Goal: Task Accomplishment & Management: Use online tool/utility

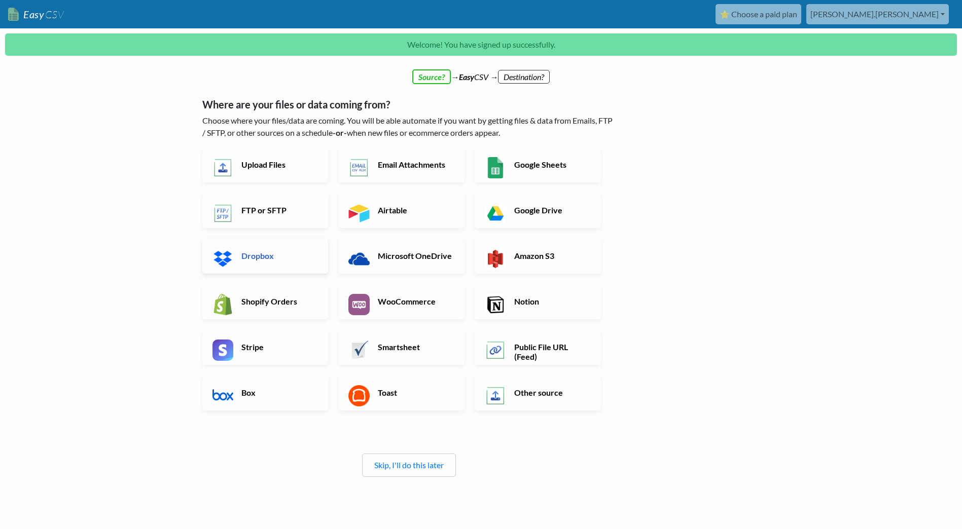
click at [240, 252] on h6 "Dropbox" at bounding box center [279, 256] width 80 height 10
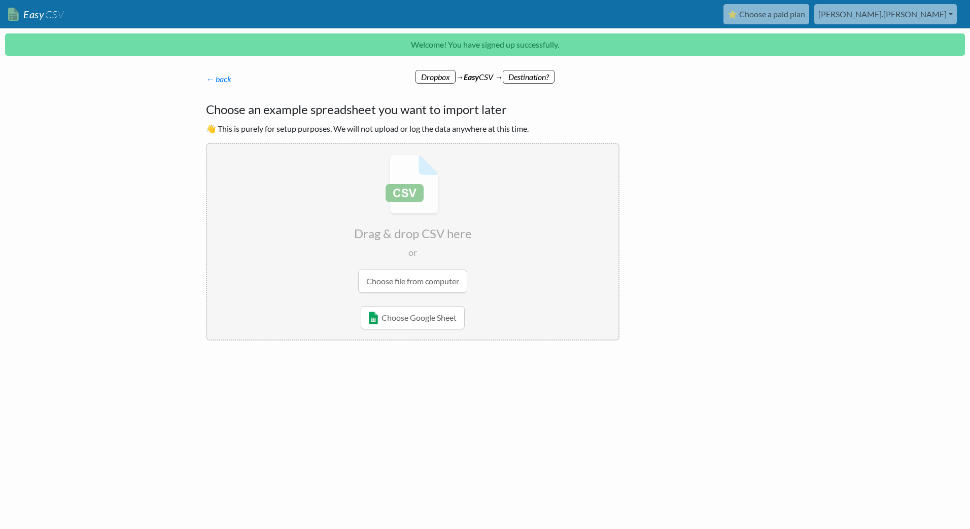
click at [408, 282] on input "file" at bounding box center [412, 224] width 411 height 160
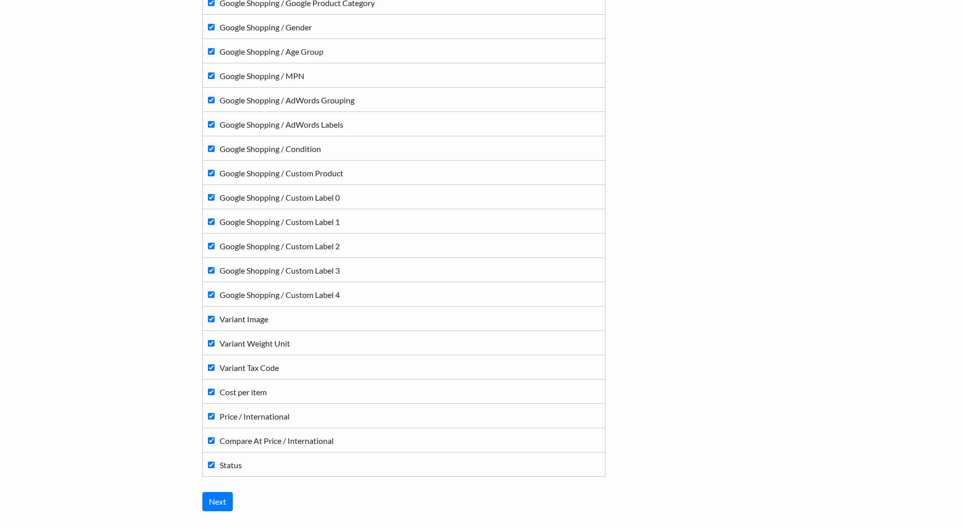
scroll to position [913, 0]
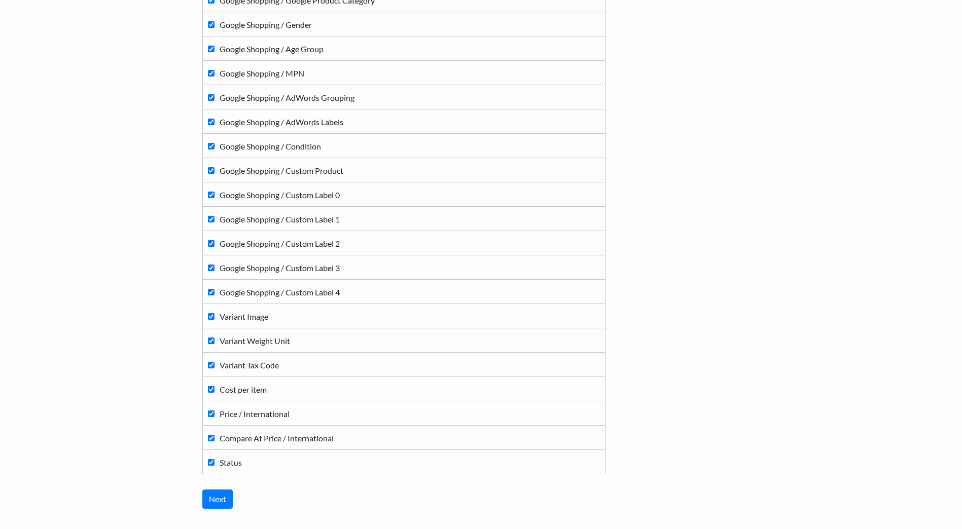
click at [212, 414] on input "Price / International" at bounding box center [211, 414] width 7 height 7
checkbox input "false"
click at [212, 437] on input "Compare At Price / International" at bounding box center [211, 438] width 7 height 7
checkbox input "false"
click at [219, 498] on input "Next" at bounding box center [217, 499] width 30 height 19
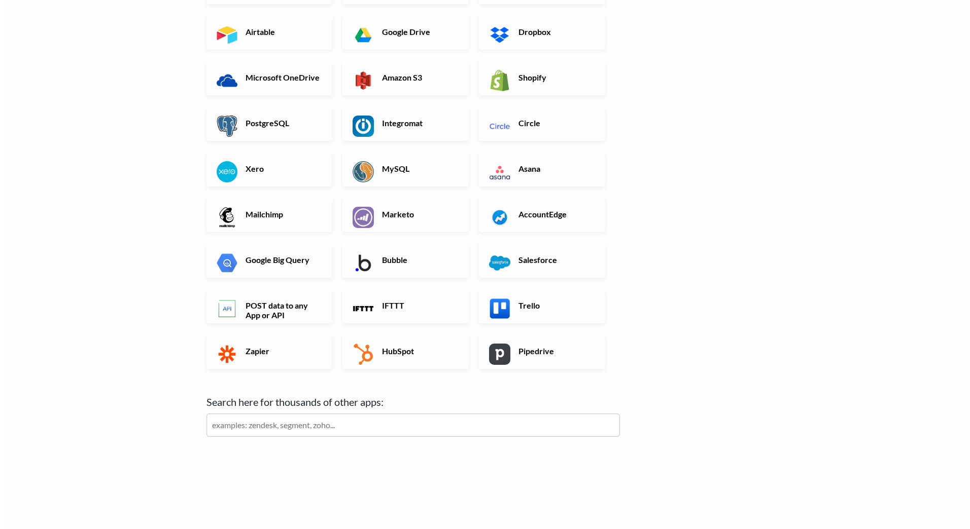
scroll to position [0, 0]
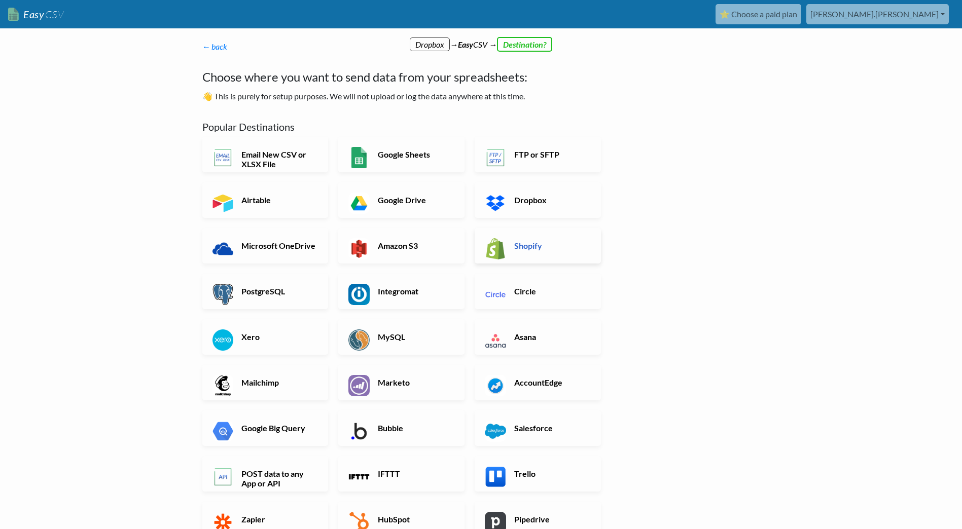
click at [523, 245] on h6 "Shopify" at bounding box center [552, 246] width 80 height 10
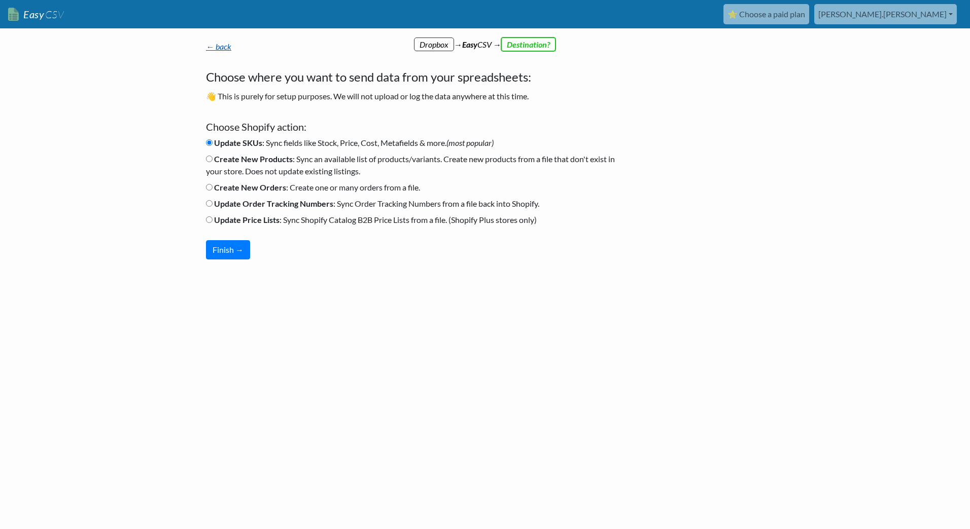
click at [224, 46] on link "← back" at bounding box center [218, 47] width 25 height 10
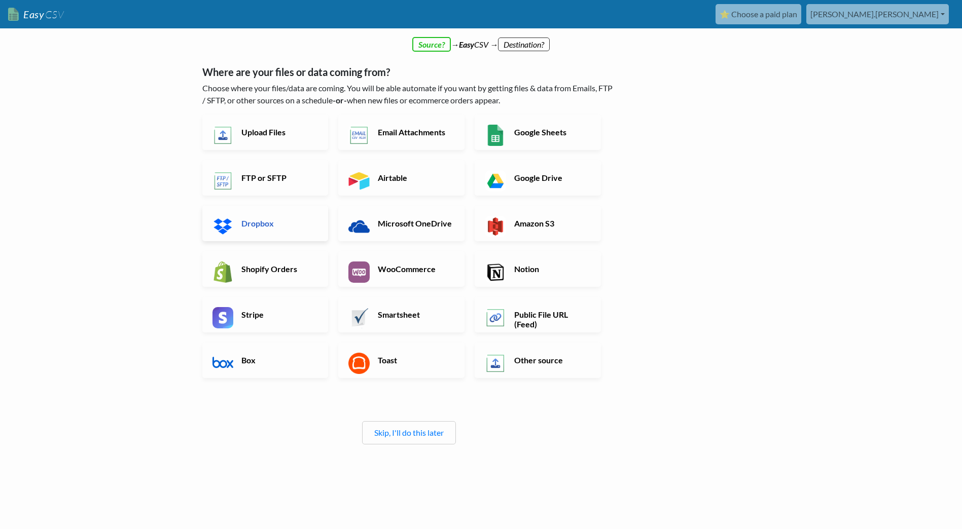
click at [235, 228] on link "Dropbox" at bounding box center [265, 223] width 126 height 35
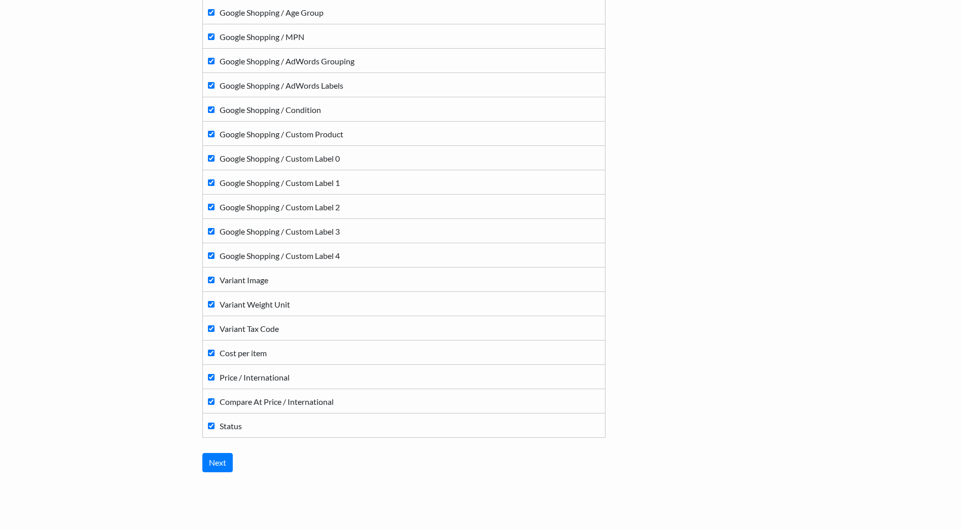
scroll to position [977, 0]
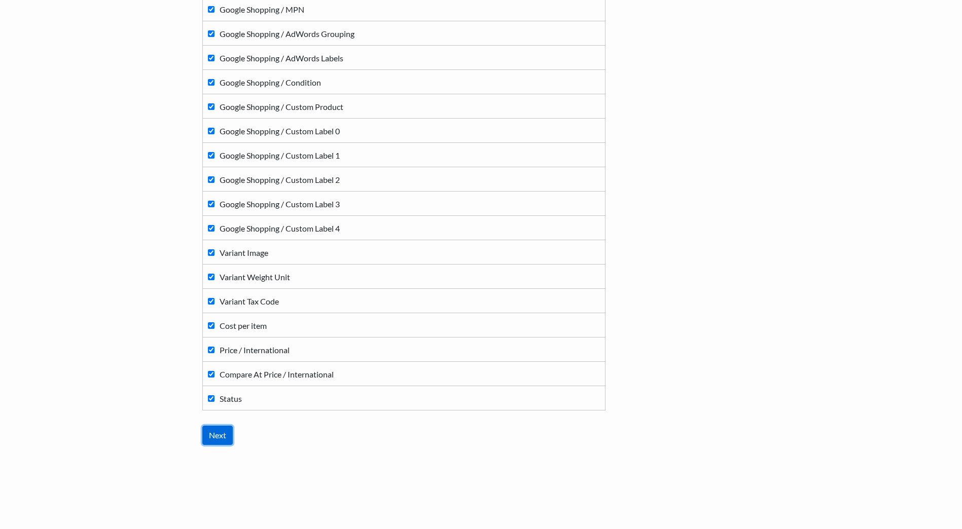
click at [216, 429] on input "Next" at bounding box center [217, 435] width 30 height 19
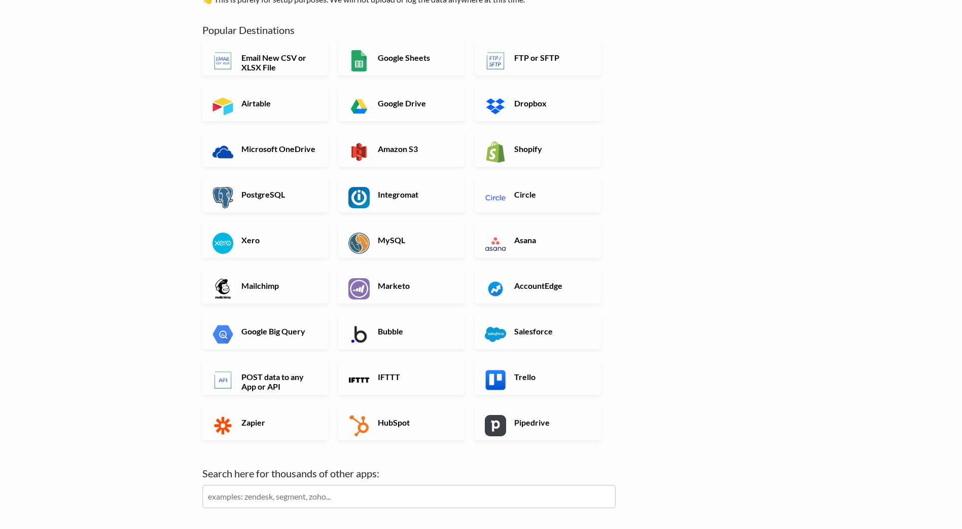
scroll to position [101, 0]
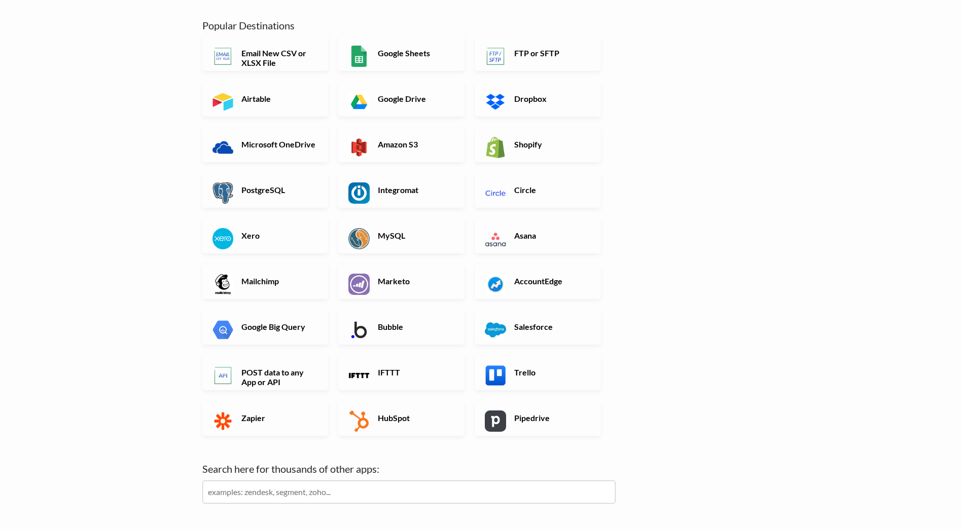
click at [237, 487] on input "text" at bounding box center [408, 492] width 413 height 23
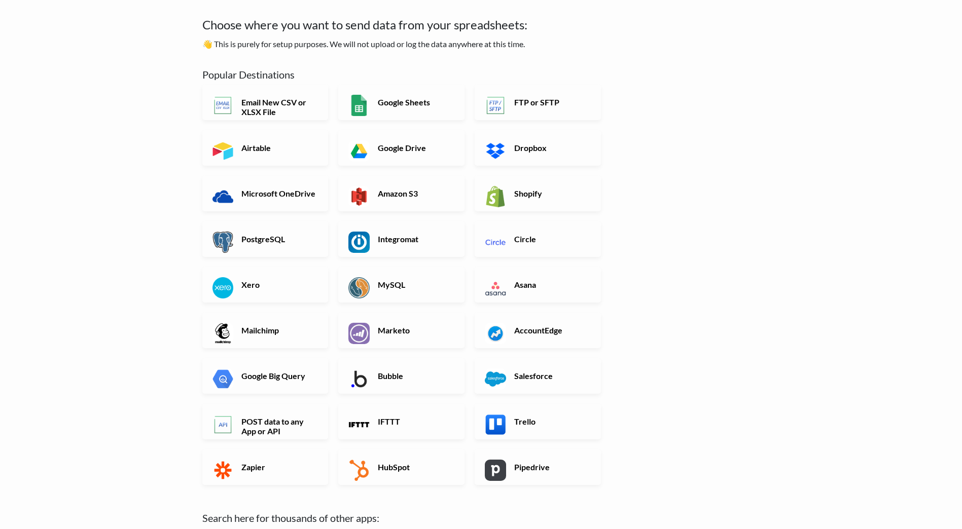
scroll to position [51, 0]
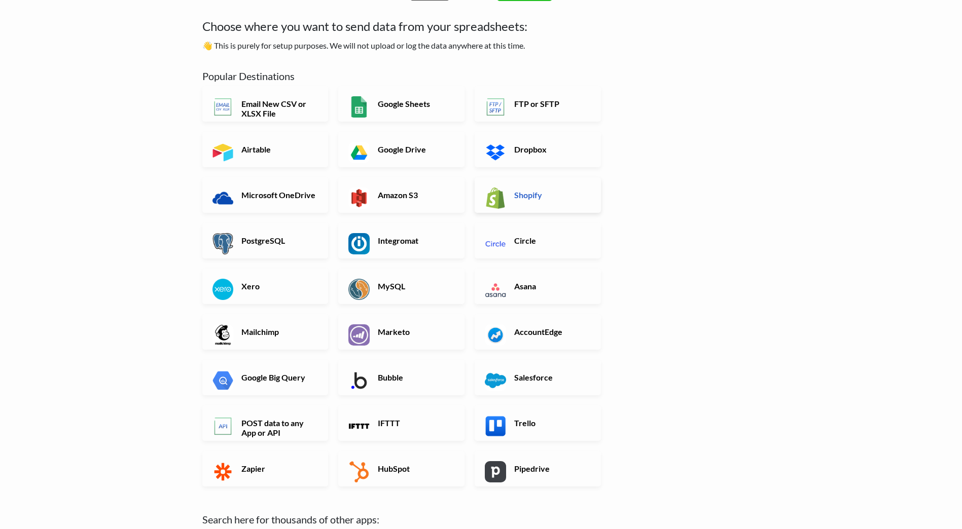
type input "big"
click at [540, 204] on link "Shopify" at bounding box center [538, 194] width 126 height 35
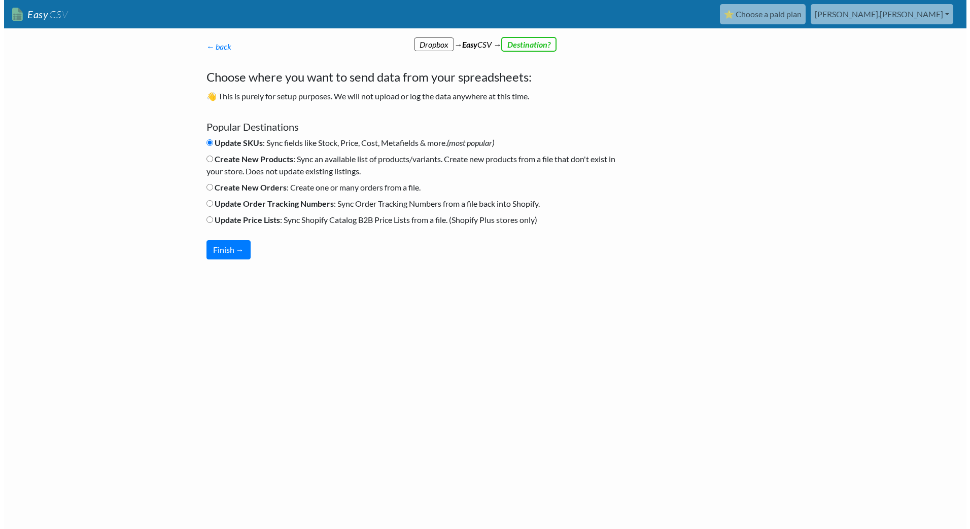
scroll to position [0, 0]
click at [224, 248] on button "Finish →" at bounding box center [228, 249] width 44 height 19
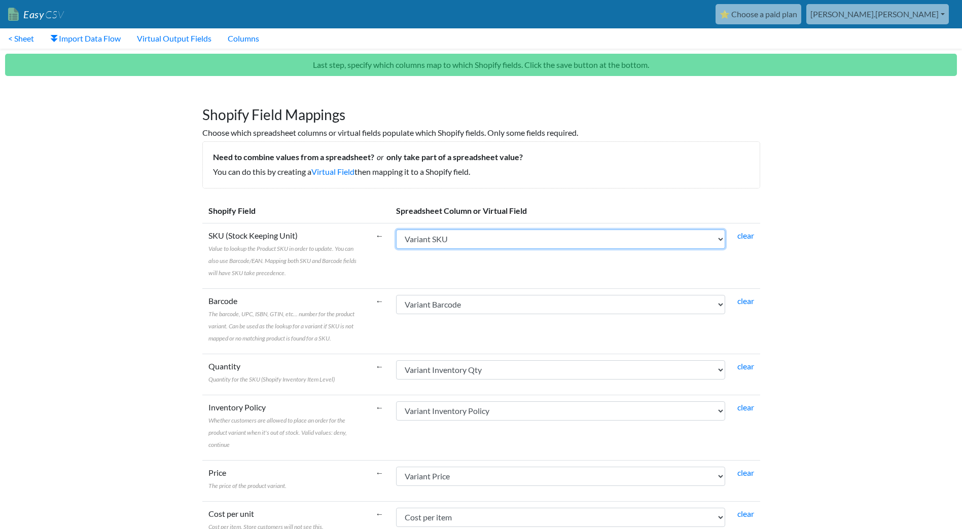
click at [717, 239] on select "Handle Title Body (HTML) Vendor Product Category Type Tags Published Option1 Na…" at bounding box center [560, 239] width 329 height 19
select select "cr_743424"
click at [396, 230] on select "Handle Title Body (HTML) Vendor Product Category Type Tags Published Option1 Na…" at bounding box center [560, 239] width 329 height 19
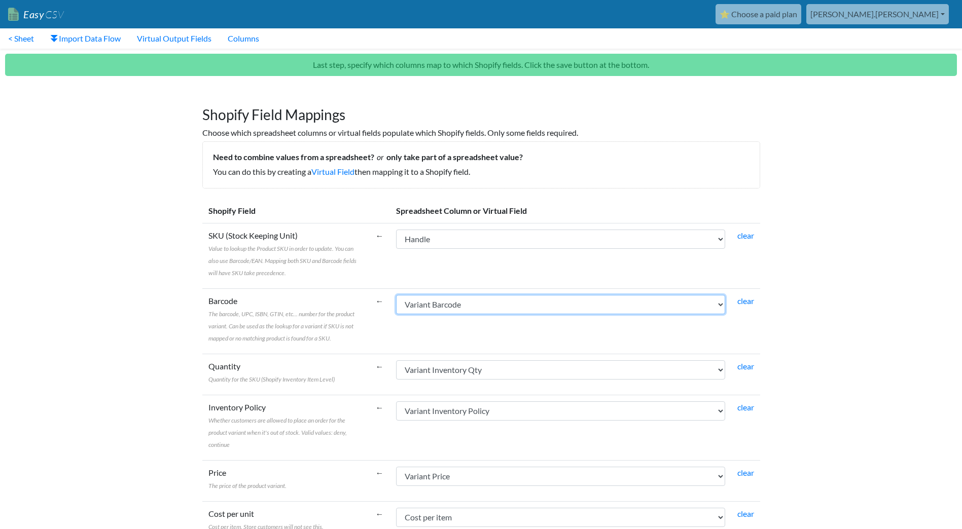
click at [718, 304] on select "Handle Title Body (HTML) Vendor Product Category Type Tags Published Option1 Na…" at bounding box center [560, 304] width 329 height 19
click at [742, 301] on link "clear" at bounding box center [745, 301] width 17 height 10
select select
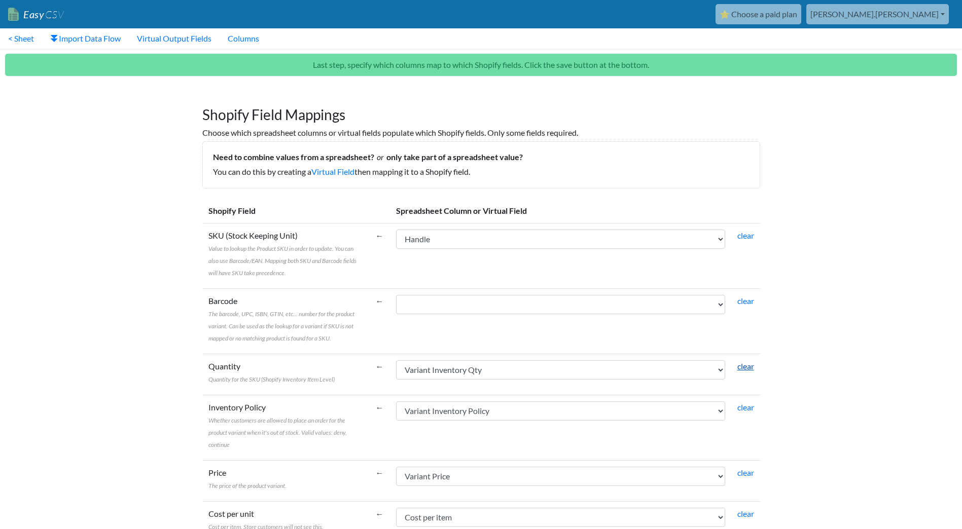
click at [744, 367] on link "clear" at bounding box center [745, 367] width 17 height 10
select select
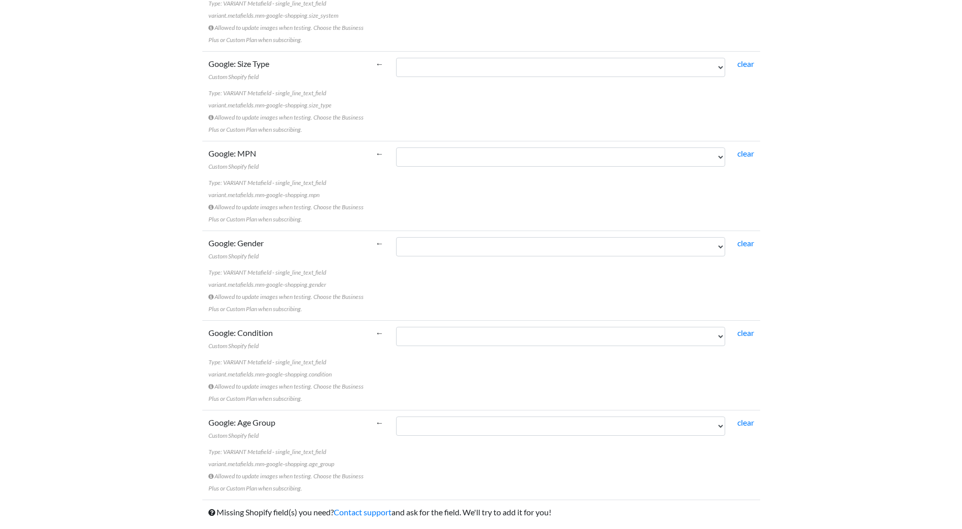
scroll to position [2520, 0]
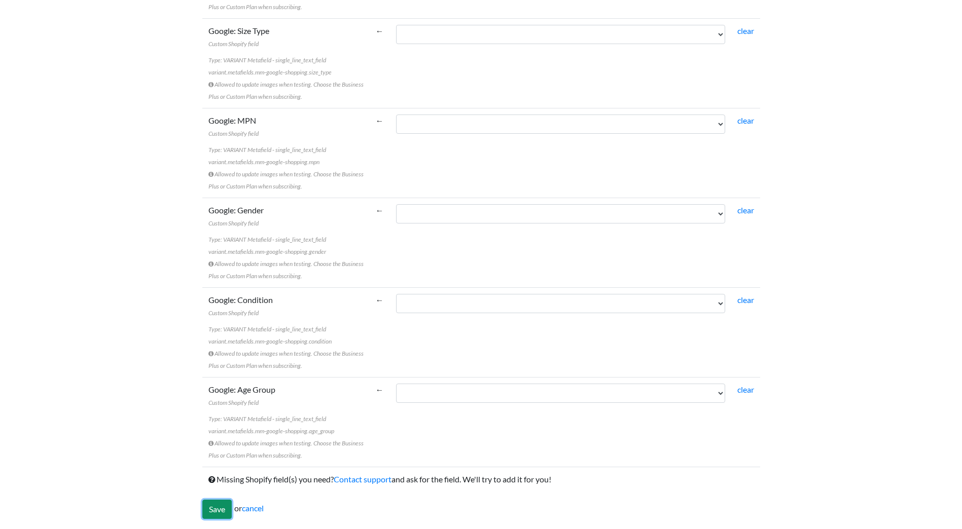
click at [214, 509] on input "Save" at bounding box center [216, 509] width 29 height 19
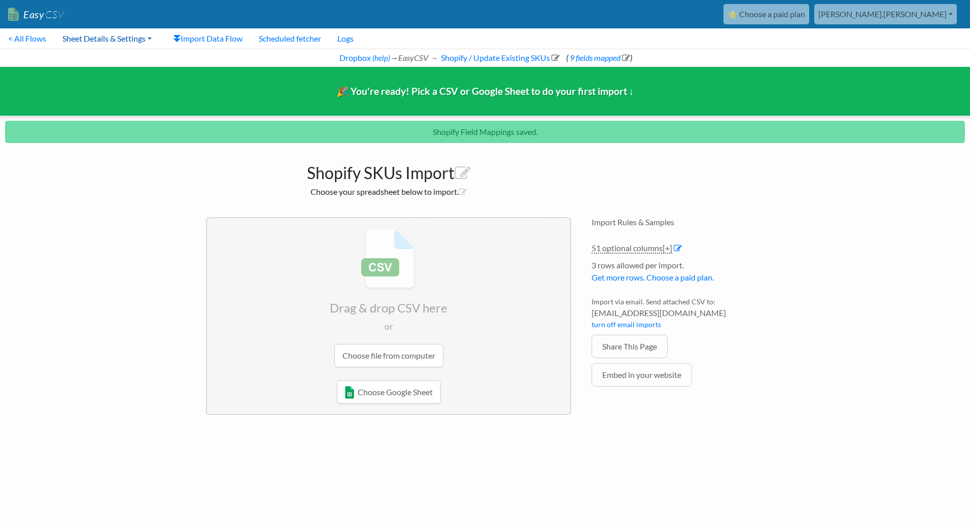
click at [107, 35] on link "Sheet Details & Settings" at bounding box center [106, 38] width 105 height 20
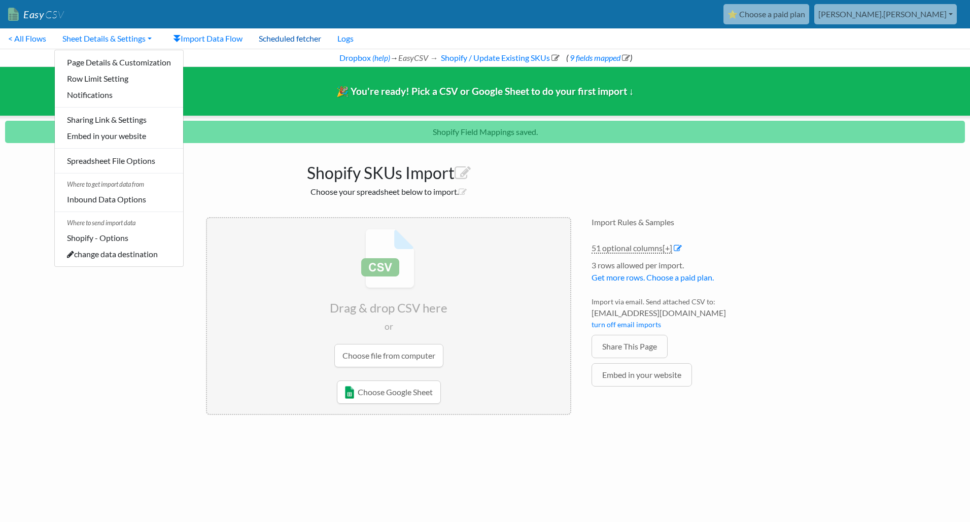
click at [272, 37] on link "Scheduled fetcher" at bounding box center [289, 38] width 79 height 20
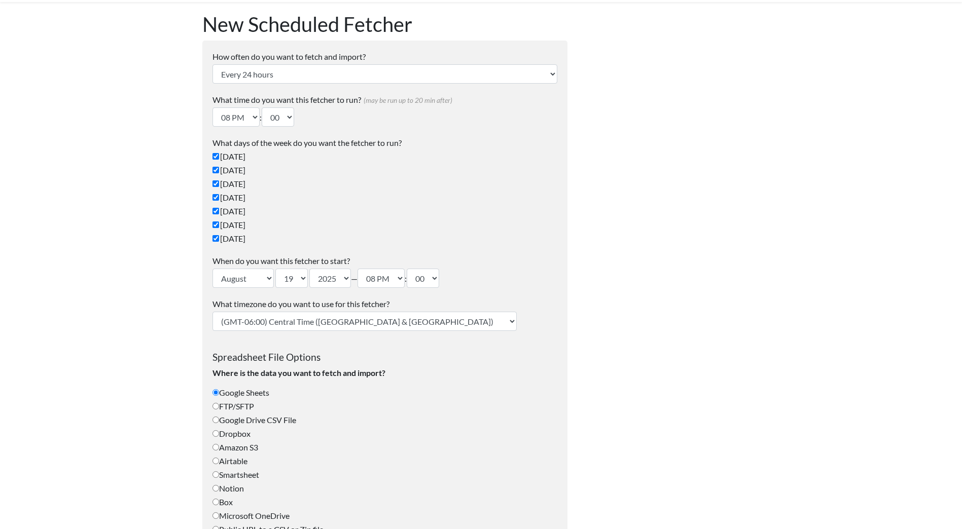
scroll to position [51, 0]
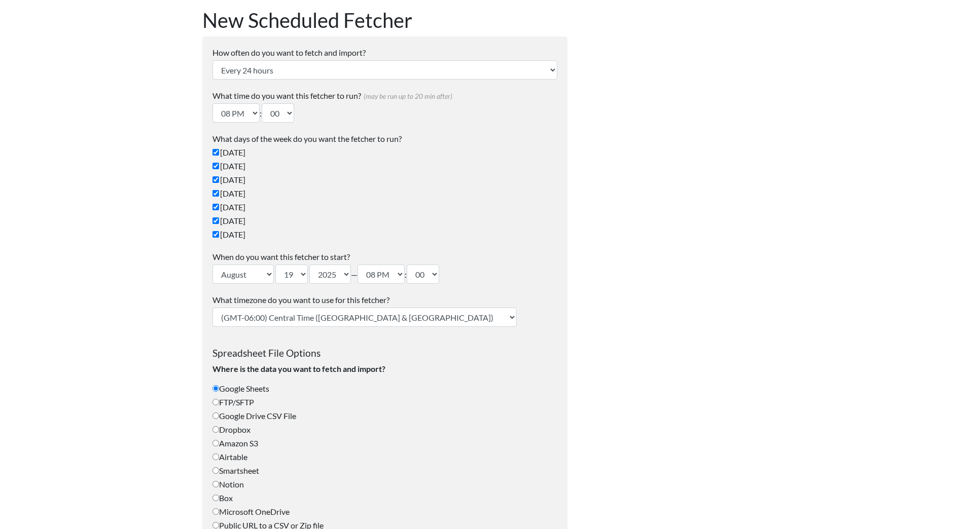
click at [215, 430] on input "Dropbox" at bounding box center [215, 429] width 7 height 7
radio input "true"
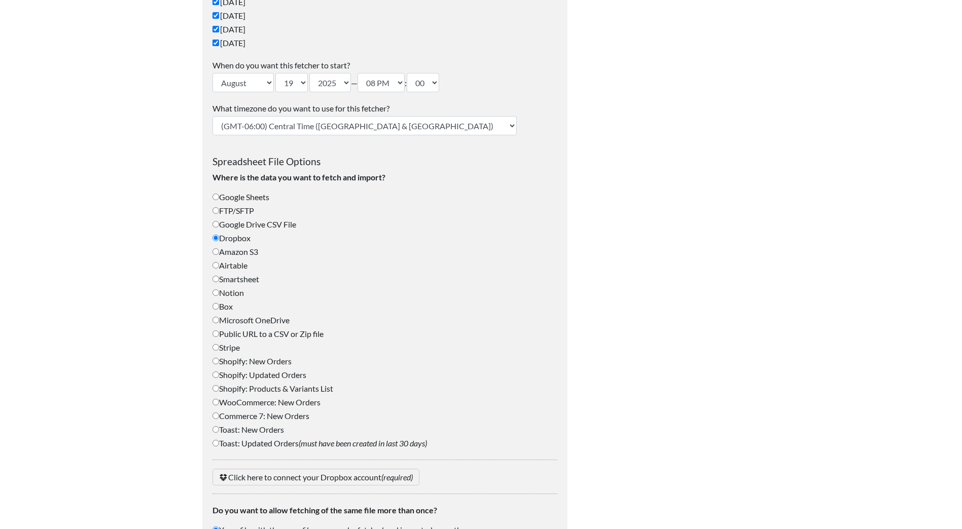
scroll to position [254, 0]
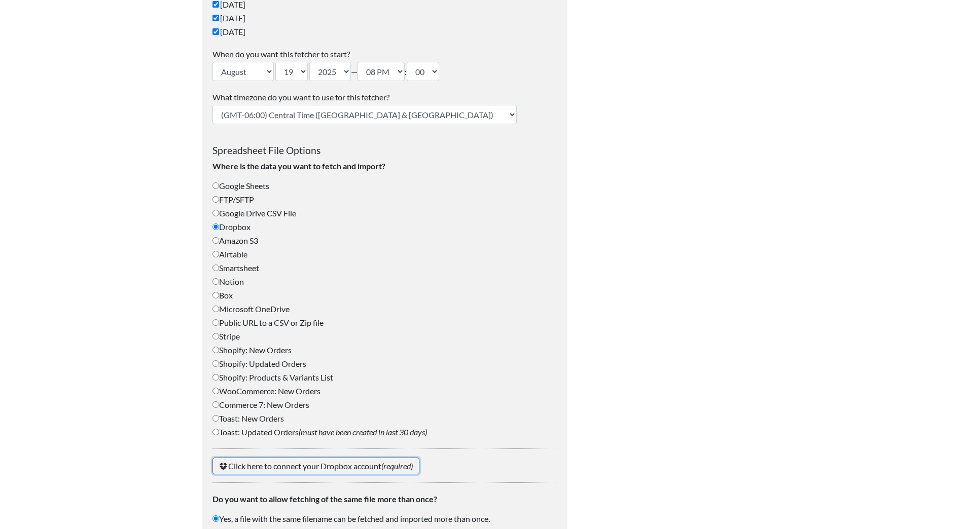
click at [320, 464] on link "Click here to connect your Dropbox account (required)" at bounding box center [315, 466] width 207 height 17
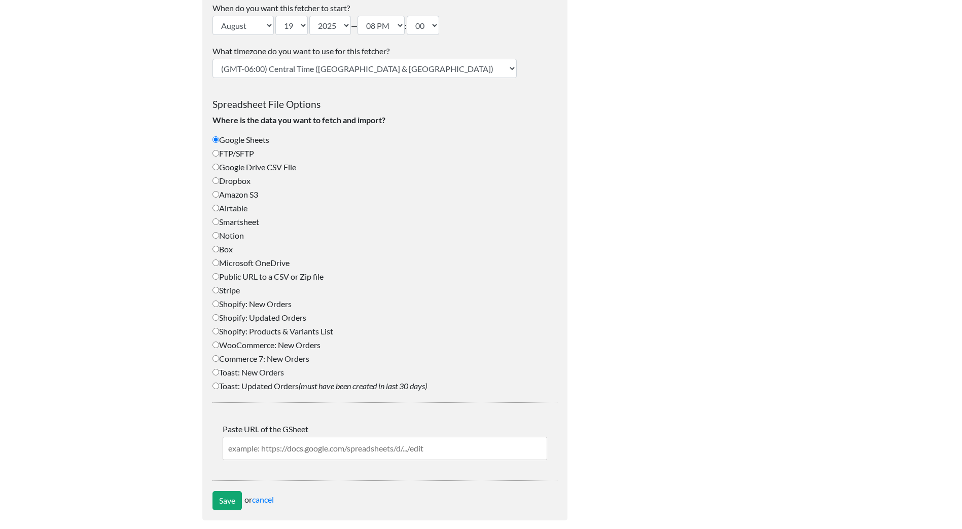
scroll to position [304, 0]
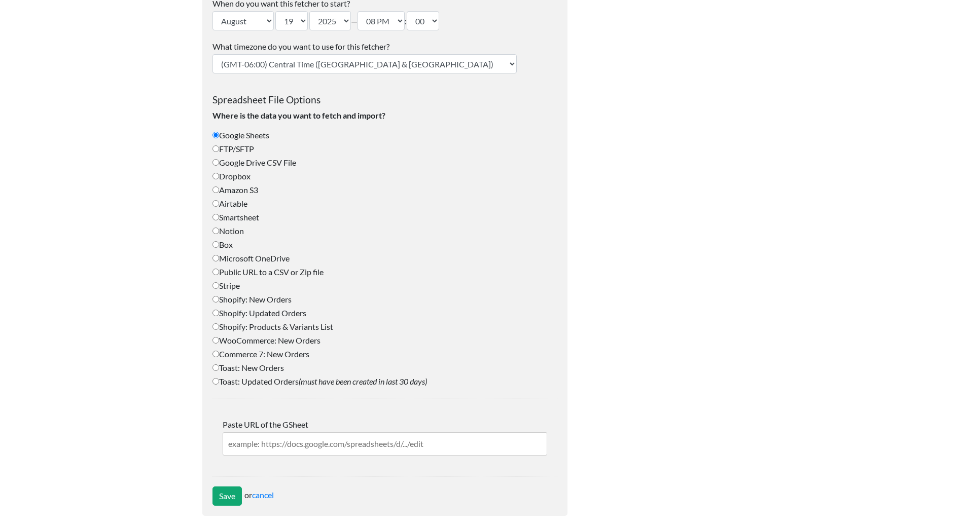
click at [216, 270] on input "Public URL to a CSV or Zip file" at bounding box center [215, 272] width 7 height 7
radio input "true"
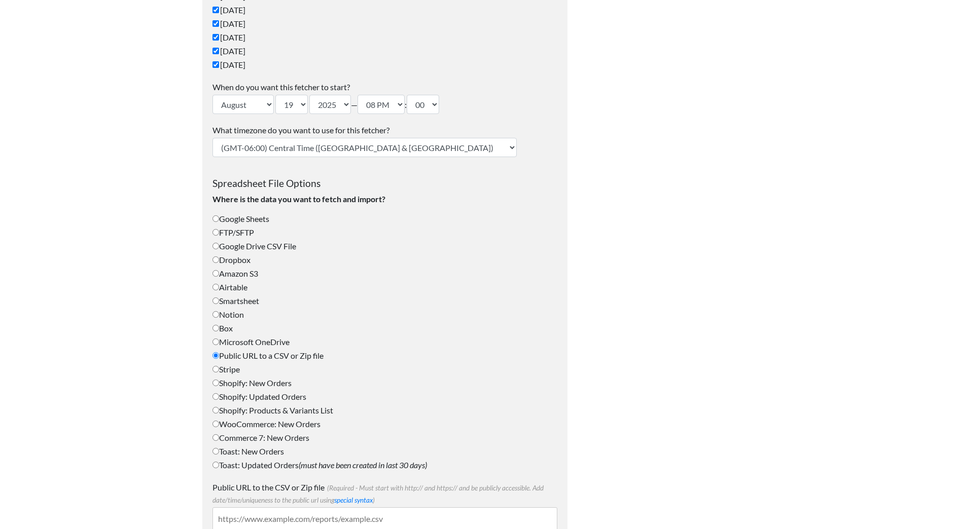
click at [262, 521] on input "Public URL to the CSV or Zip file (Required - Must start with http:// and https…" at bounding box center [384, 519] width 345 height 23
click at [242, 524] on input "Public URL to the CSV or Zip file (Required - Must start with http:// and https…" at bounding box center [384, 519] width 345 height 23
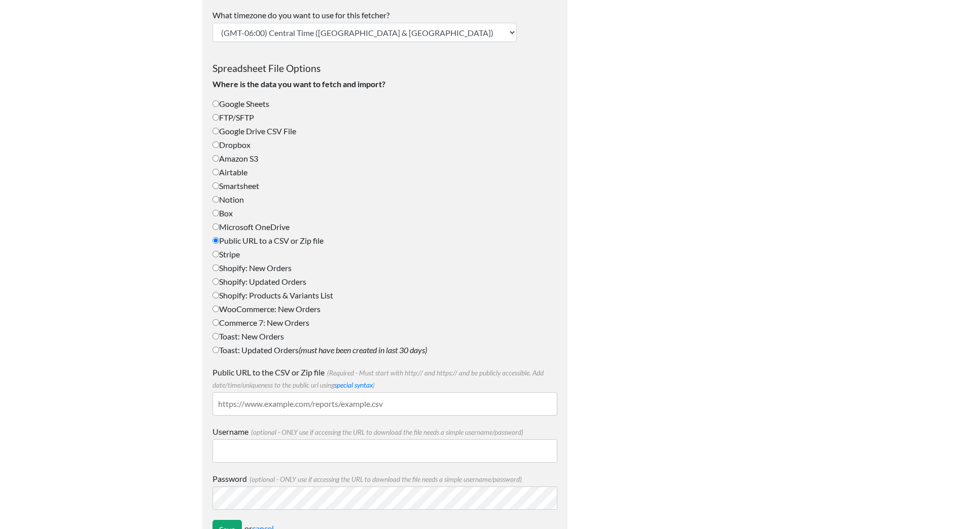
scroll to position [373, 0]
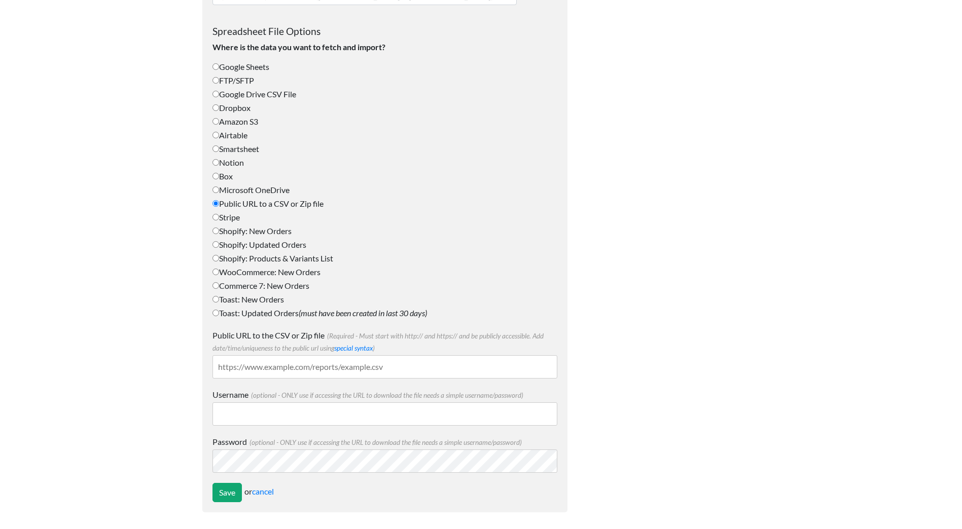
paste input "https://www.dropbox.com/scl/fo/7t233gab0ib6o3wf3vtj0/AImXMRUoRaJiCd91aphiXeE?rl…"
type input "https://www.dropbox.com/scl/fo/7t233gab0ib6o3wf3vtj0/AImXMRUoRaJiCd91aphiXeE?rl…"
click at [405, 368] on input "https://www.dropbox.com/scl/fo/7t233gab0ib6o3wf3vtj0/AImXMRUoRaJiCd91aphiXeE?rl…" at bounding box center [384, 366] width 345 height 23
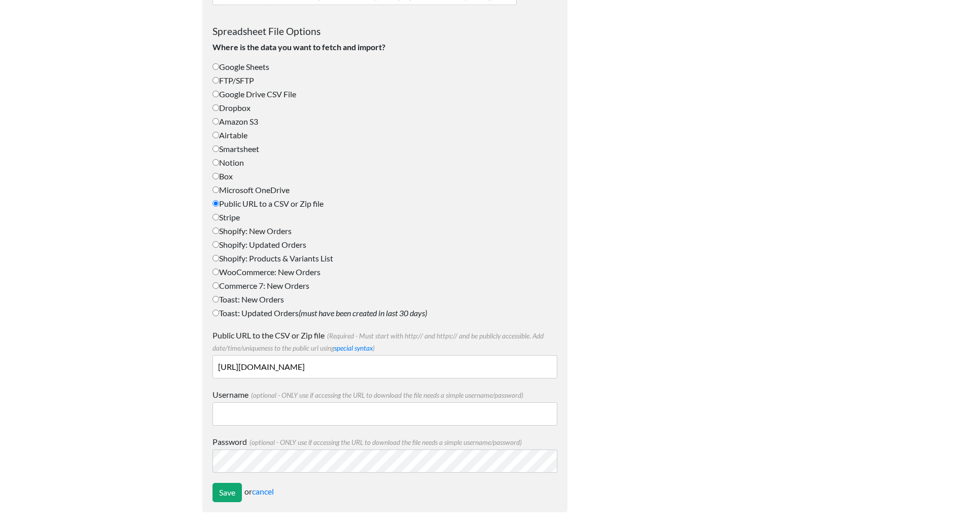
scroll to position [0, 146]
drag, startPoint x: 218, startPoint y: 366, endPoint x: 597, endPoint y: 364, distance: 378.8
click at [599, 365] on div "New Scheduled Fetcher How often do you want to fetch and import? Every 24 hours…" at bounding box center [481, 99] width 578 height 847
click at [217, 80] on input "FTP/SFTP" at bounding box center [215, 80] width 7 height 7
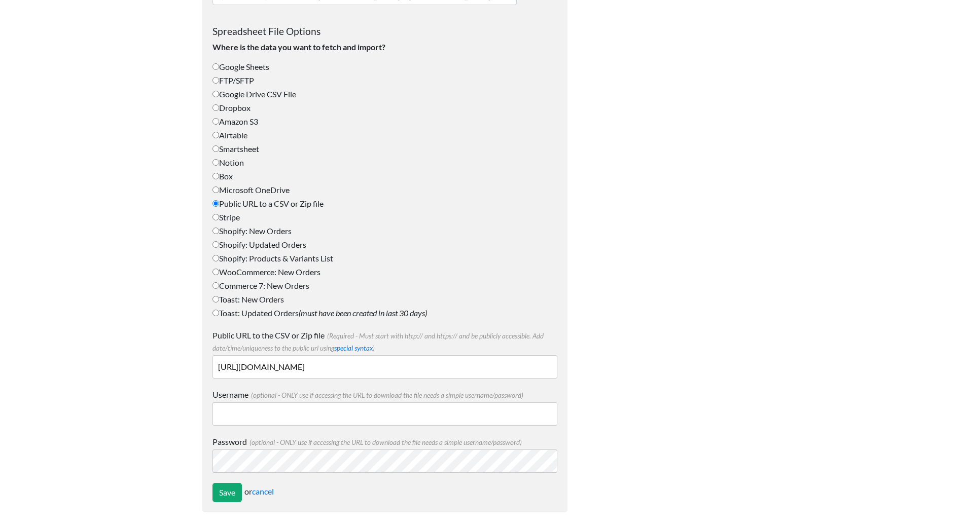
radio input "true"
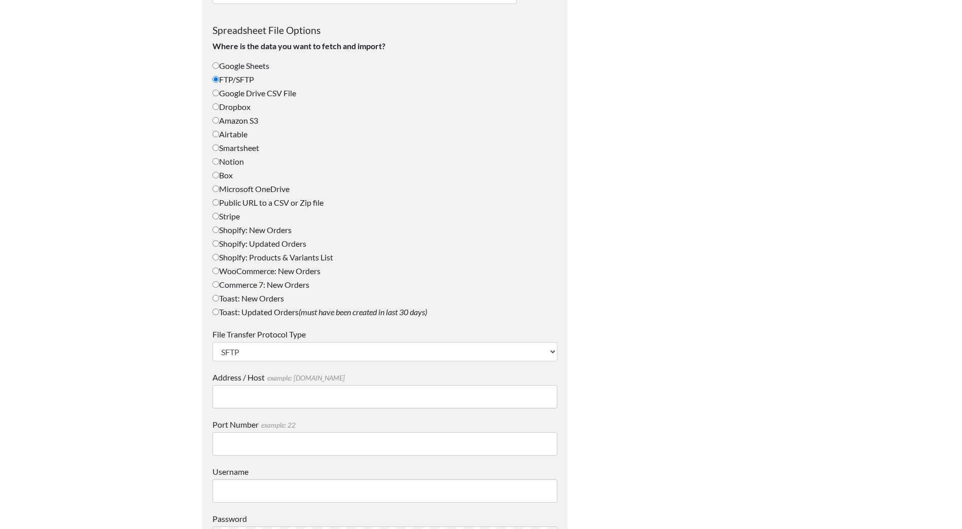
scroll to position [332, 0]
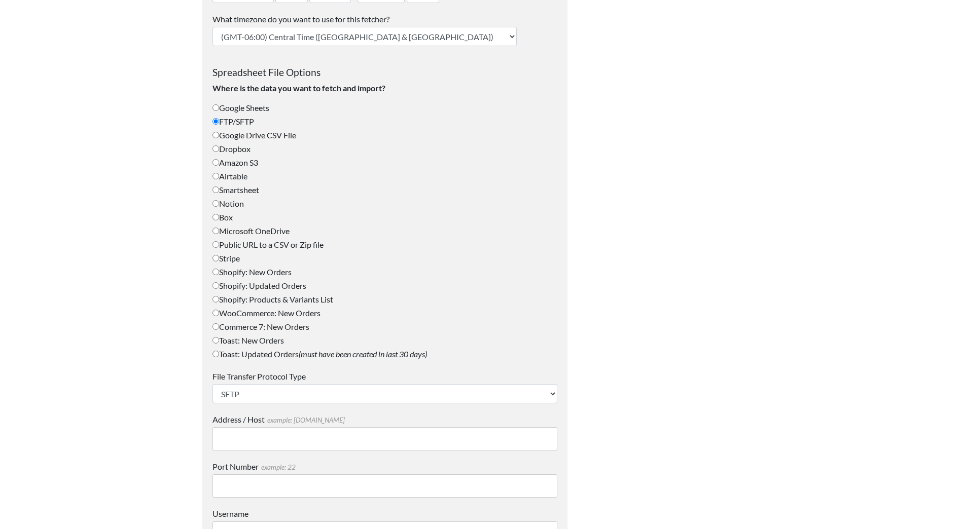
click at [216, 149] on input "Dropbox" at bounding box center [215, 149] width 7 height 7
radio input "true"
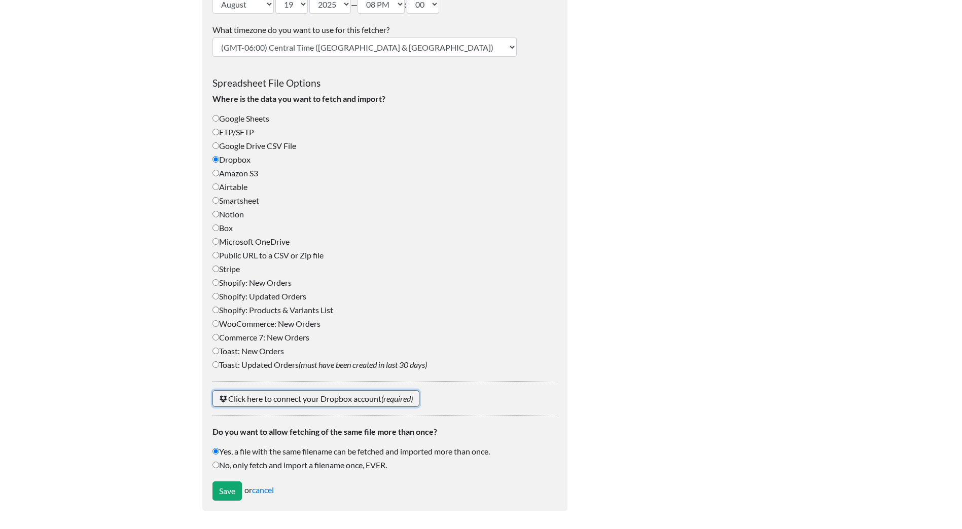
click at [338, 398] on link "Click here to connect your Dropbox account (required)" at bounding box center [315, 398] width 207 height 17
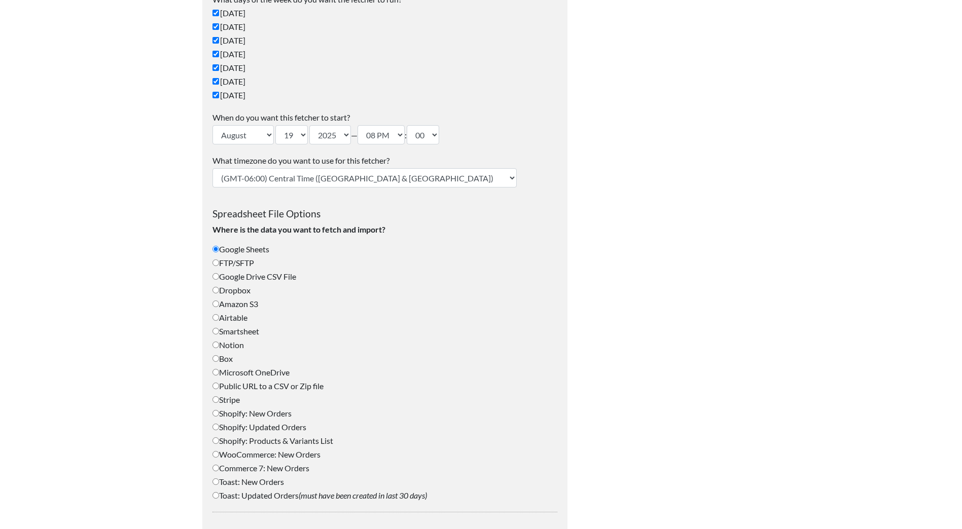
scroll to position [152, 0]
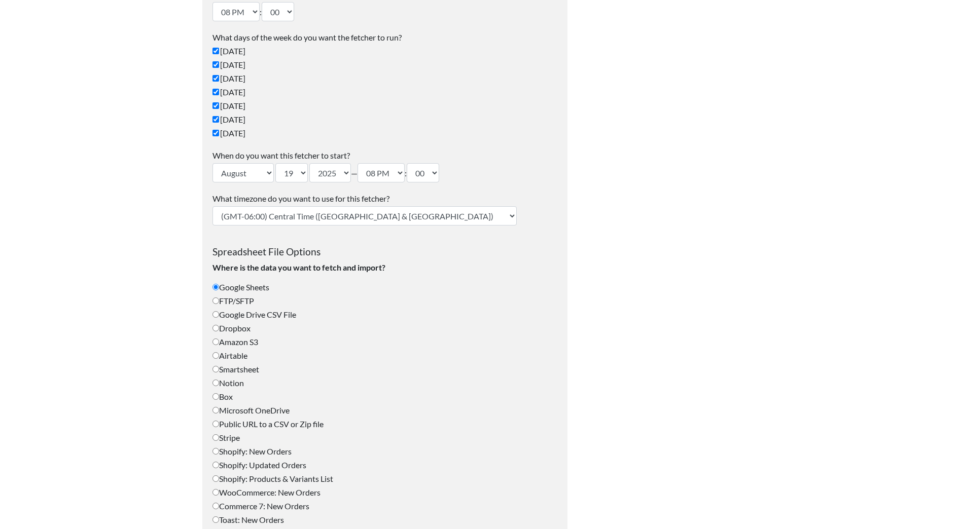
click at [216, 329] on input "Dropbox" at bounding box center [215, 328] width 7 height 7
radio input "true"
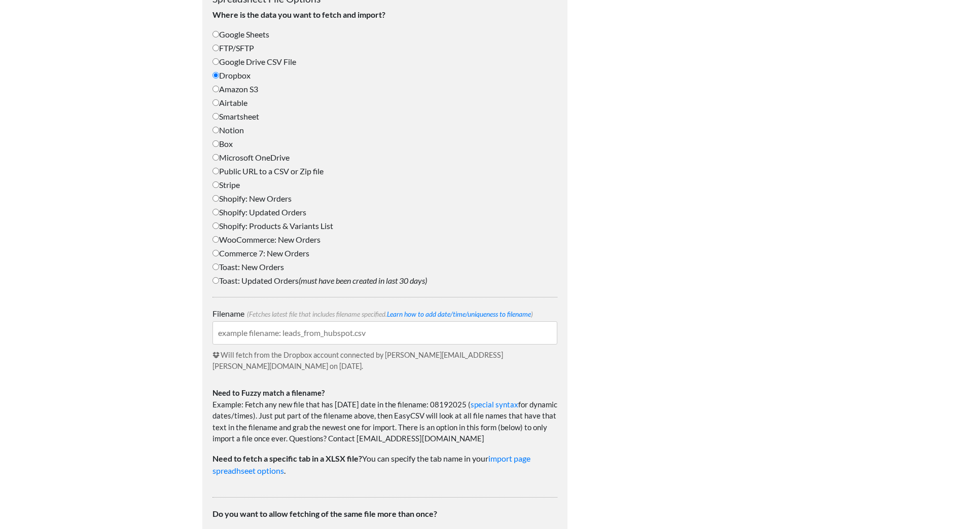
scroll to position [406, 0]
click at [357, 333] on input "Filename (Fetches latest file that includes filename specified. Learn how to ad…" at bounding box center [384, 332] width 345 height 23
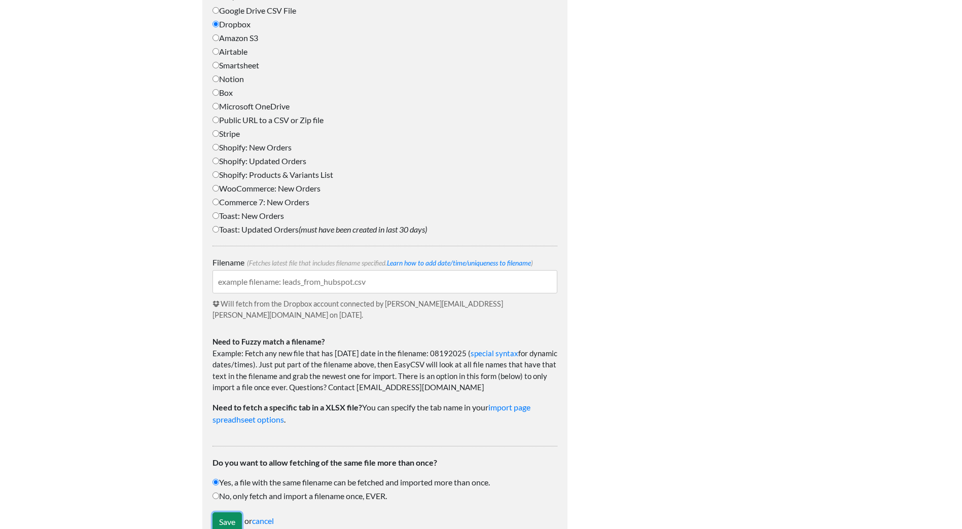
click at [226, 513] on input "Save" at bounding box center [226, 522] width 29 height 19
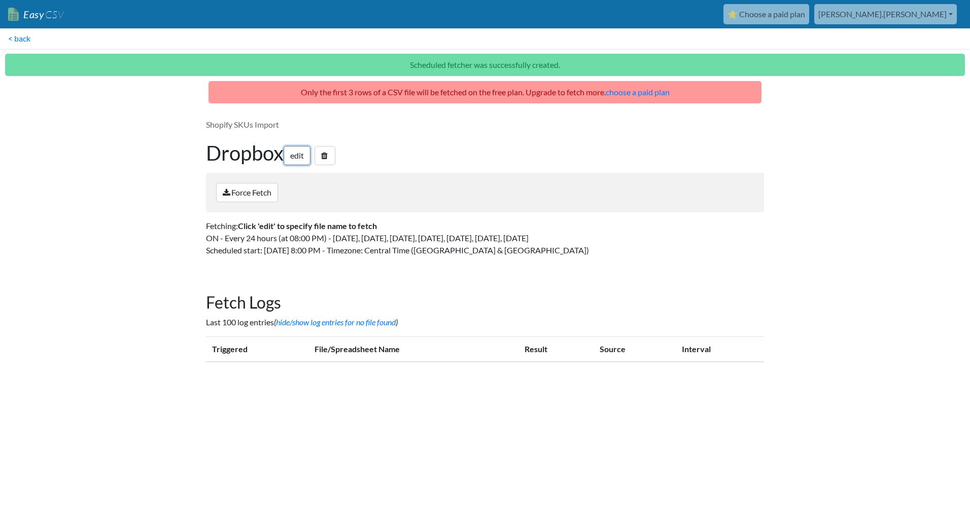
click at [299, 154] on link "edit" at bounding box center [296, 155] width 27 height 19
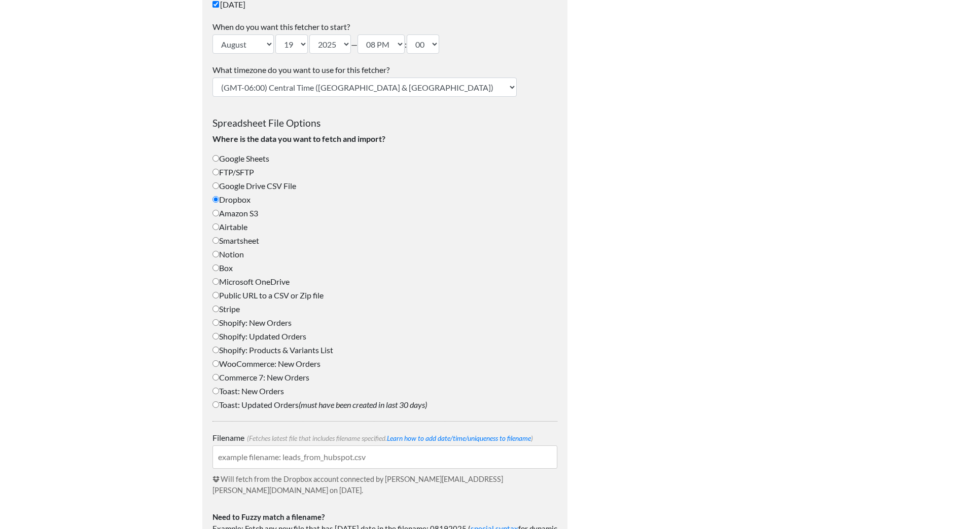
scroll to position [304, 0]
click at [475, 438] on link "Learn how to add date/time/uniqueness to filename" at bounding box center [459, 438] width 144 height 8
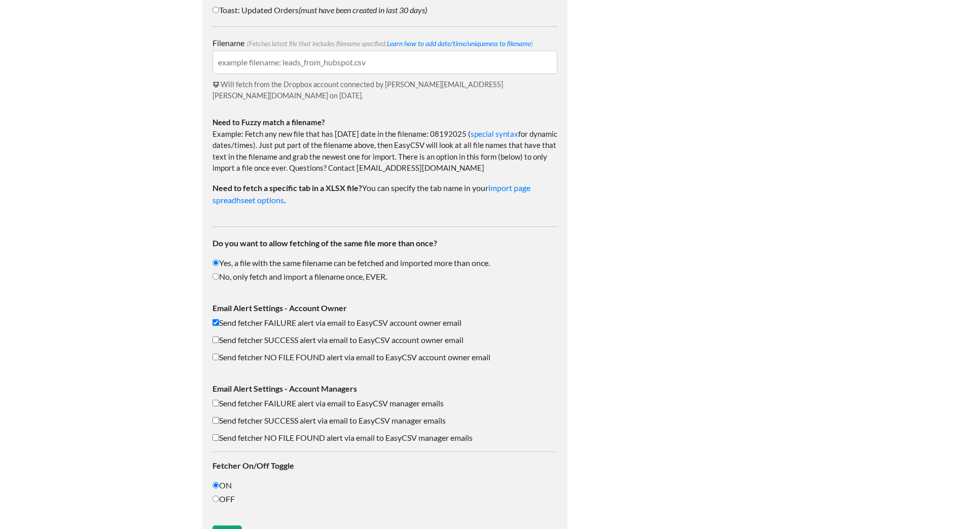
scroll to position [732, 0]
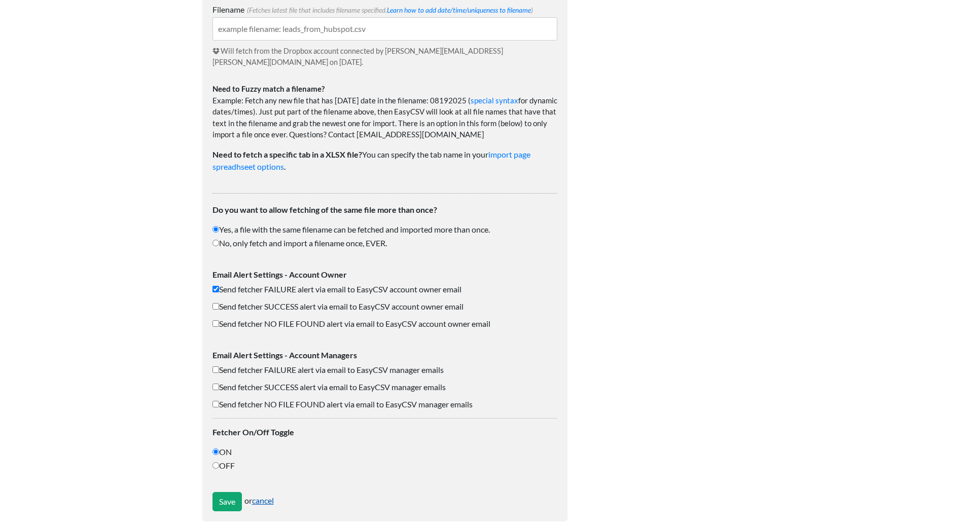
click at [270, 496] on link "cancel" at bounding box center [263, 501] width 22 height 10
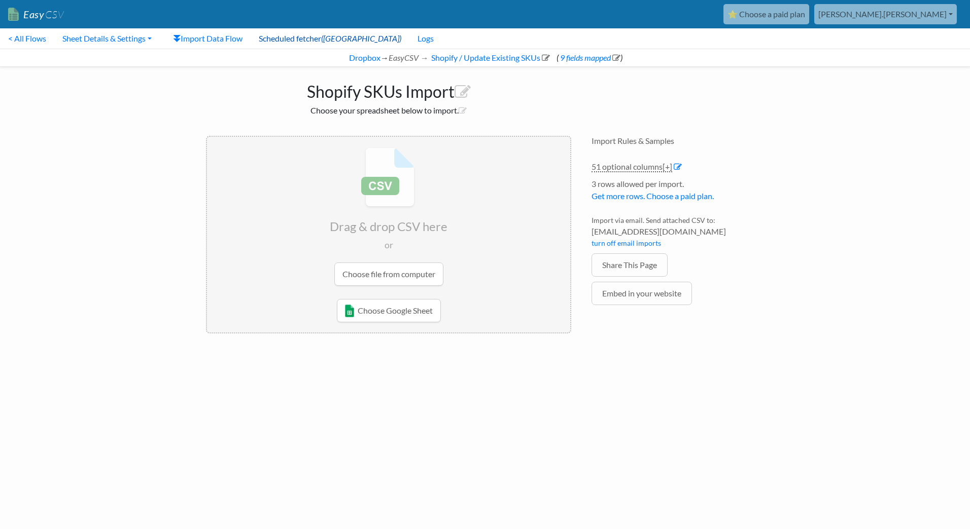
click at [286, 39] on link "Scheduled fetcher (ON)" at bounding box center [329, 38] width 159 height 20
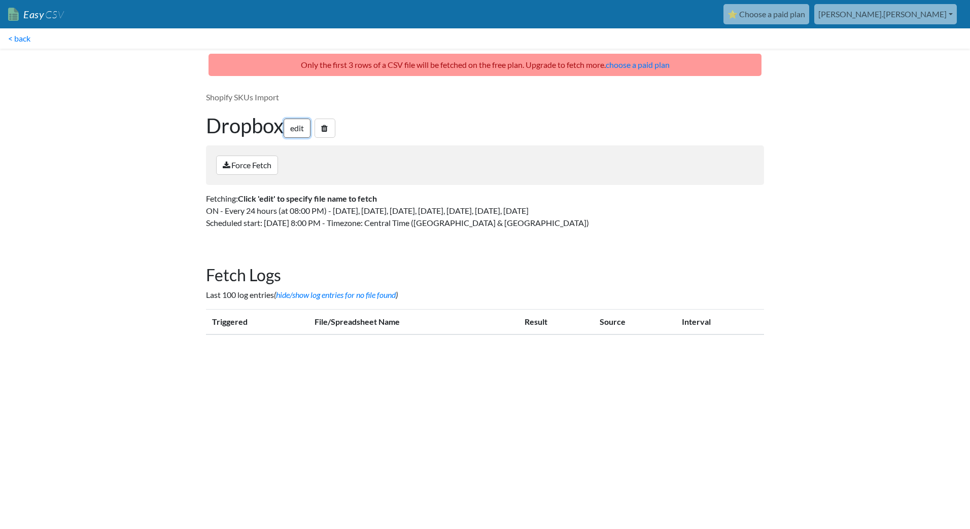
click at [292, 128] on link "edit" at bounding box center [296, 128] width 27 height 19
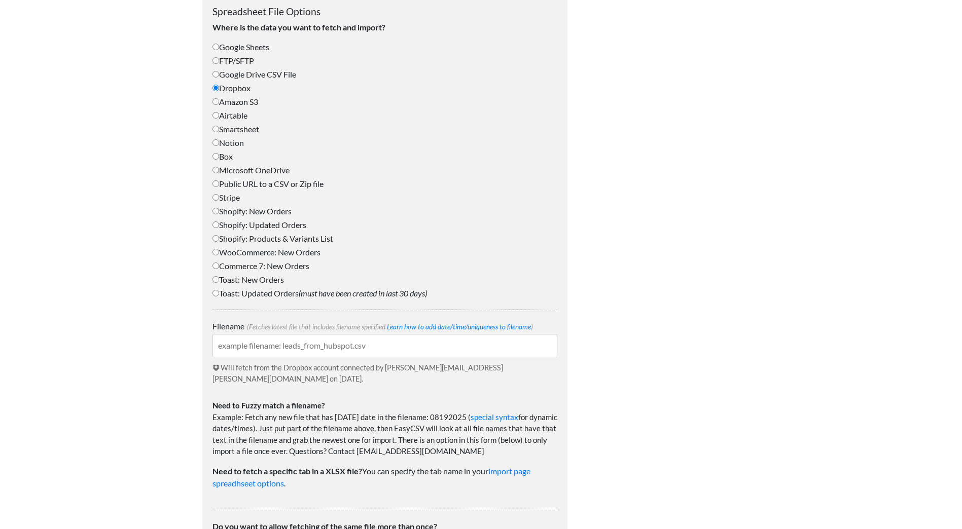
scroll to position [558, 0]
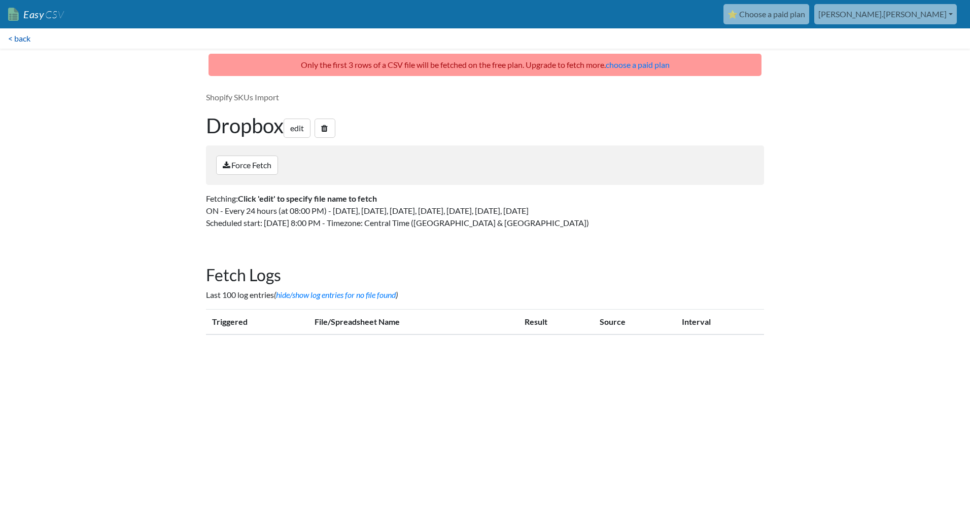
click at [25, 40] on link "< back" at bounding box center [19, 38] width 39 height 20
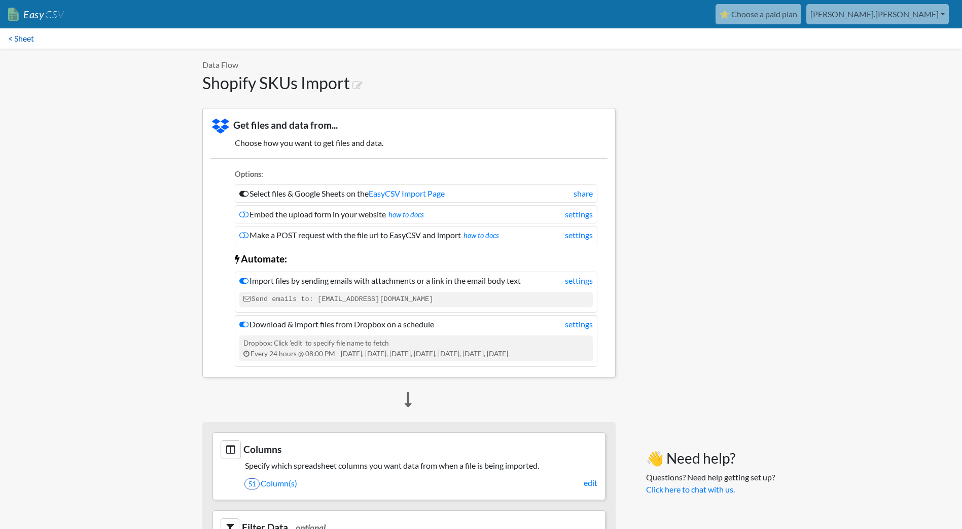
click at [21, 39] on link "< Sheet" at bounding box center [21, 38] width 42 height 20
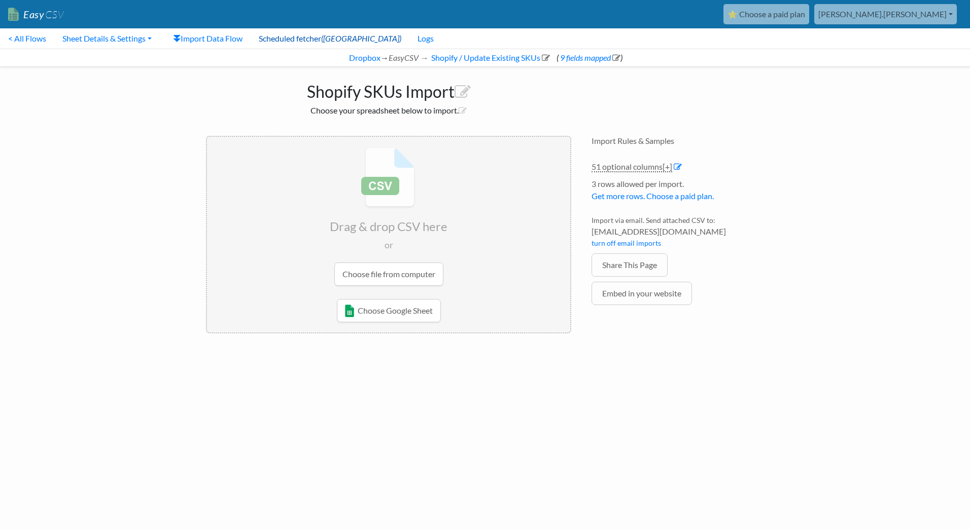
click at [294, 40] on link "Scheduled fetcher (ON)" at bounding box center [329, 38] width 159 height 20
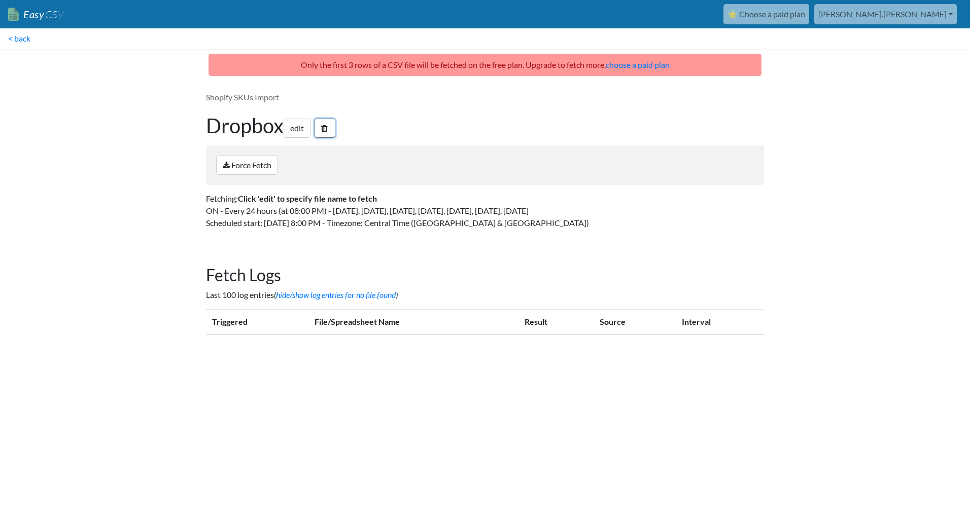
click at [328, 126] on icon at bounding box center [324, 128] width 7 height 8
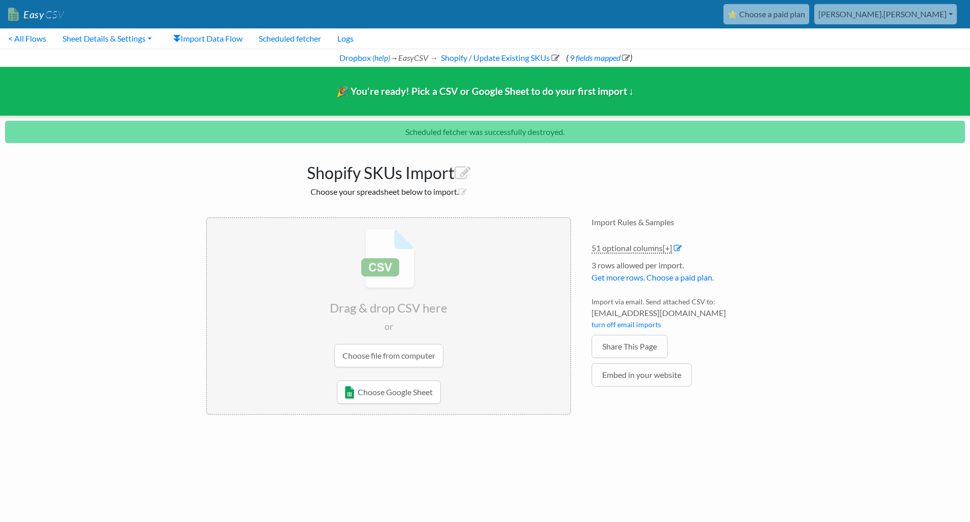
click at [809, 14] on link "⭐ Choose a paid plan" at bounding box center [766, 14] width 86 height 20
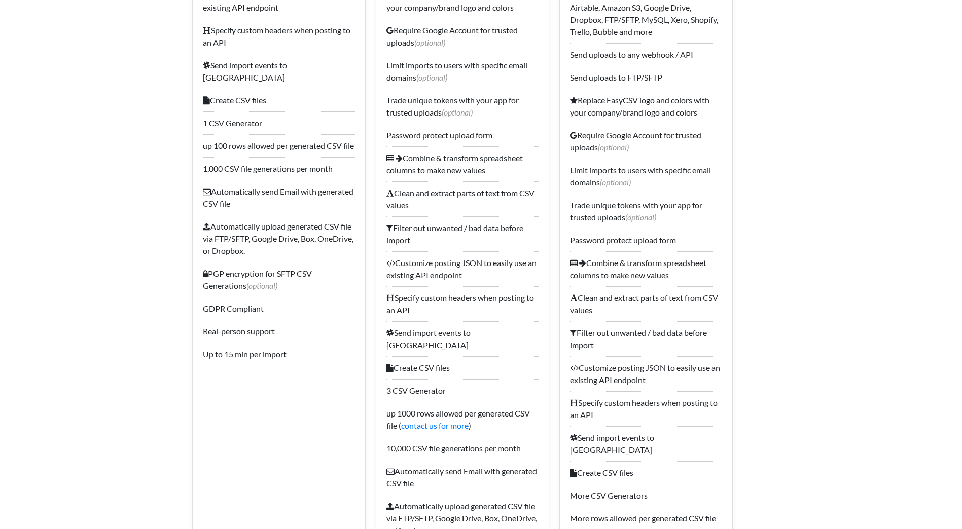
scroll to position [862, 0]
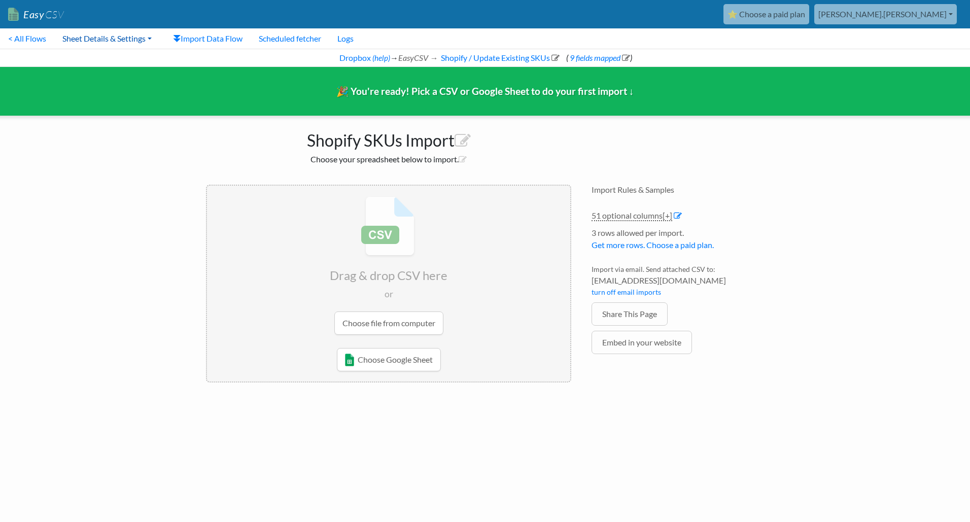
click at [138, 36] on link "Sheet Details & Settings" at bounding box center [106, 38] width 105 height 20
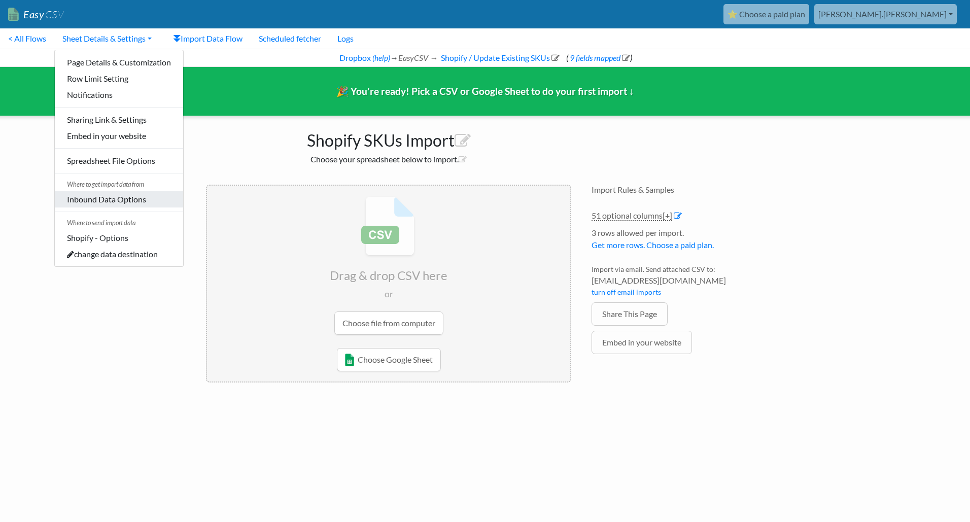
click at [112, 199] on link "Inbound Data Options" at bounding box center [119, 199] width 128 height 16
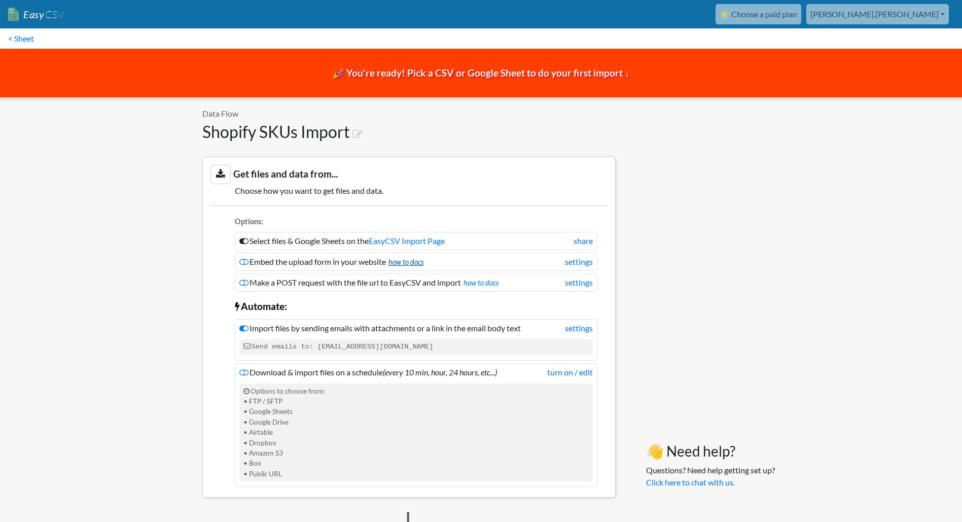
click at [414, 262] on link "how to docs" at bounding box center [405, 262] width 35 height 9
